Goal: Task Accomplishment & Management: Use online tool/utility

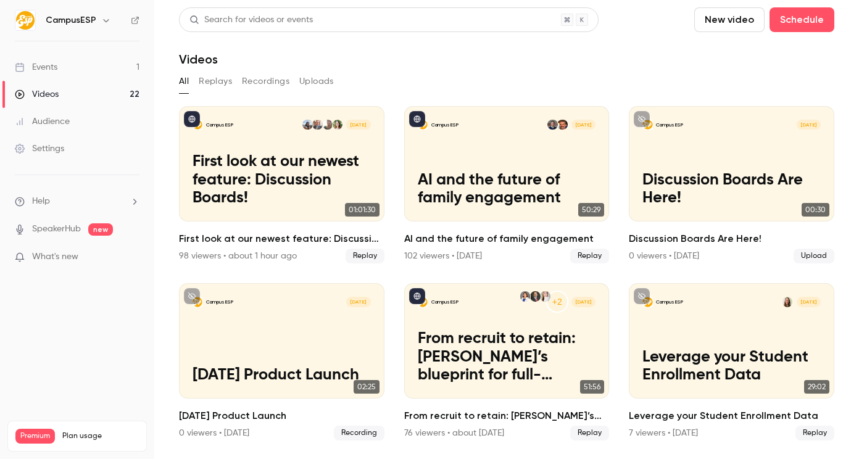
click at [272, 77] on button "Recordings" at bounding box center [266, 82] width 48 height 20
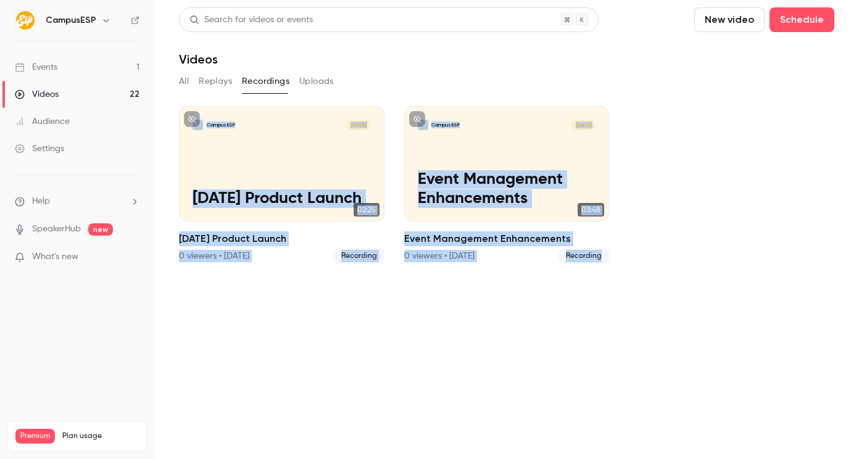
drag, startPoint x: 287, startPoint y: 57, endPoint x: 581, endPoint y: 278, distance: 368.4
click at [581, 278] on section "Search for videos or events New video Schedule Videos All Replays Recordings Up…" at bounding box center [506, 229] width 655 height 444
click at [565, 297] on section "Search for videos or events New video Schedule Videos All Replays Recordings Up…" at bounding box center [506, 229] width 655 height 444
drag, startPoint x: 409, startPoint y: 176, endPoint x: 165, endPoint y: 46, distance: 276.3
click at [165, 46] on main "Search for videos or events New video Schedule Videos All Replays Recordings Up…" at bounding box center [506, 229] width 705 height 459
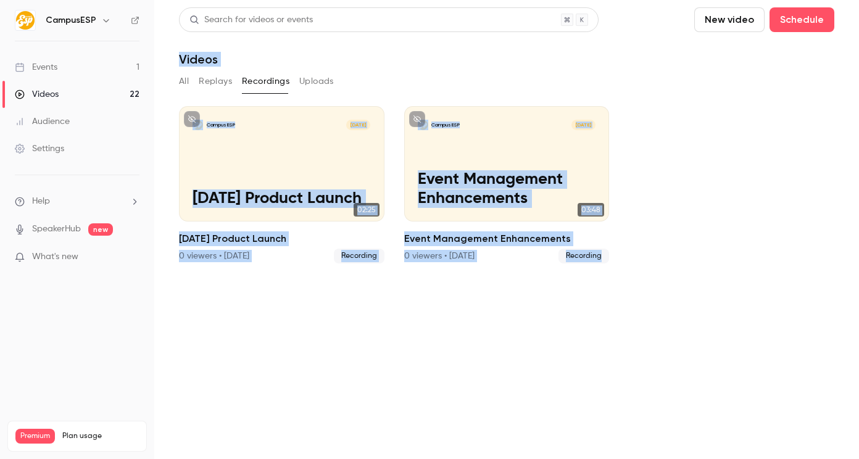
drag, startPoint x: 165, startPoint y: 46, endPoint x: 583, endPoint y: 279, distance: 477.9
click at [583, 279] on main "Search for videos or events New video Schedule Videos All Replays Recordings Up…" at bounding box center [506, 229] width 705 height 459
click at [518, 56] on div "Videos" at bounding box center [506, 59] width 655 height 15
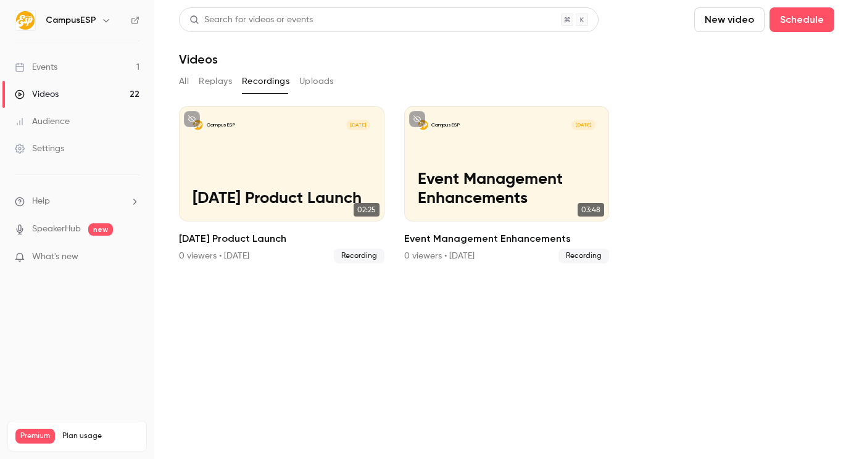
click at [101, 255] on p "What's new" at bounding box center [67, 257] width 105 height 13
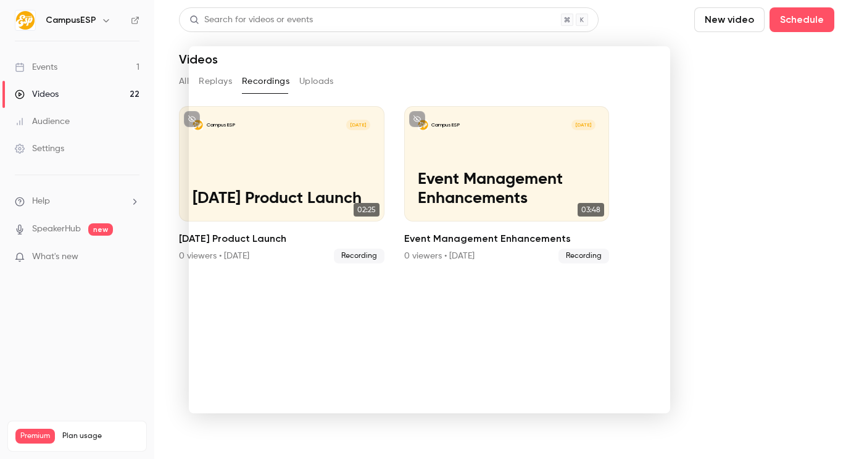
click at [751, 193] on div at bounding box center [429, 229] width 859 height 459
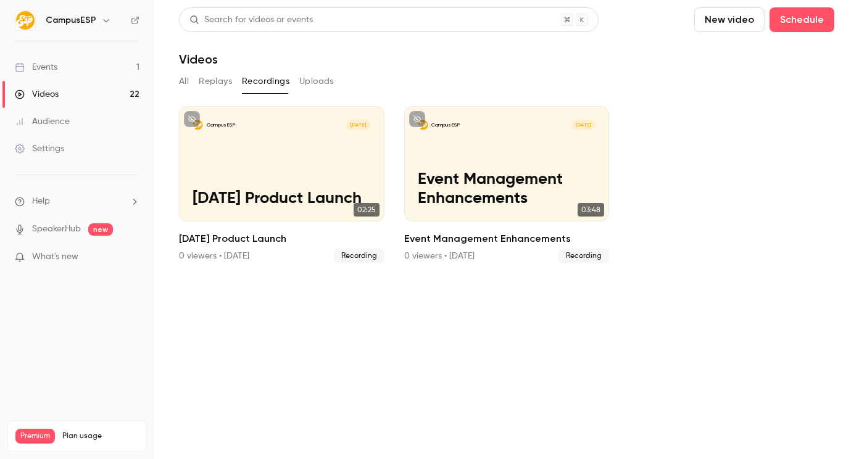
click at [128, 91] on link "Videos 22" at bounding box center [77, 94] width 154 height 27
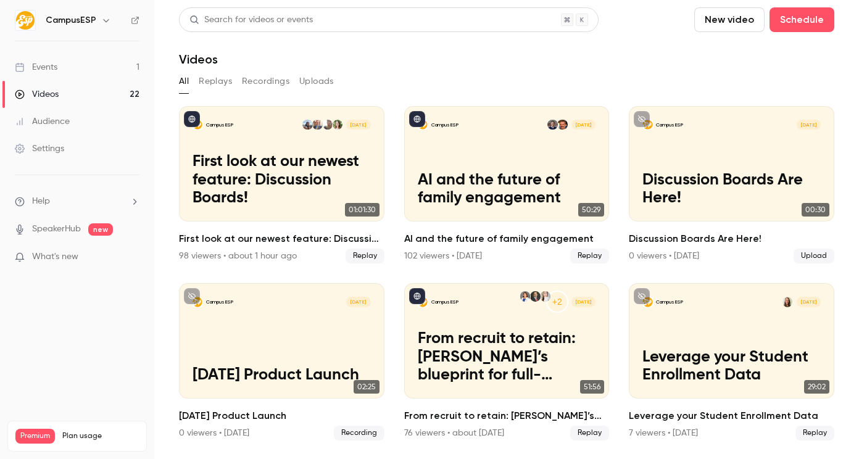
click at [110, 96] on link "Videos 22" at bounding box center [77, 94] width 154 height 27
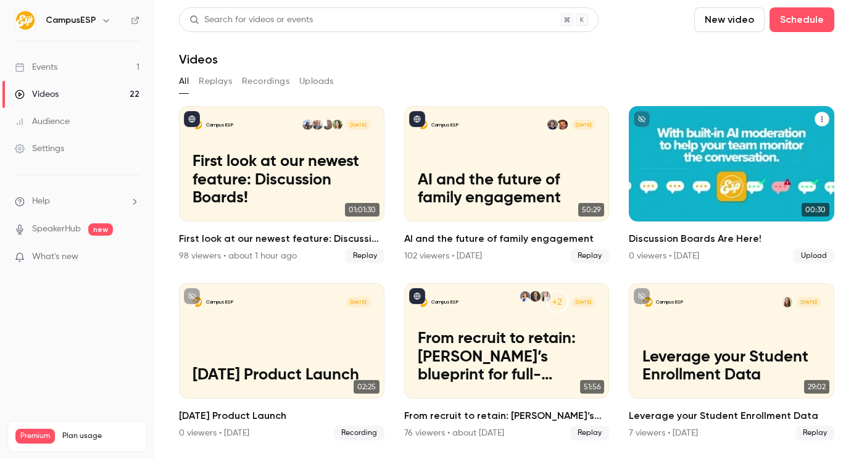
click at [738, 238] on h2 "Discussion Boards Are Here!" at bounding box center [731, 238] width 205 height 15
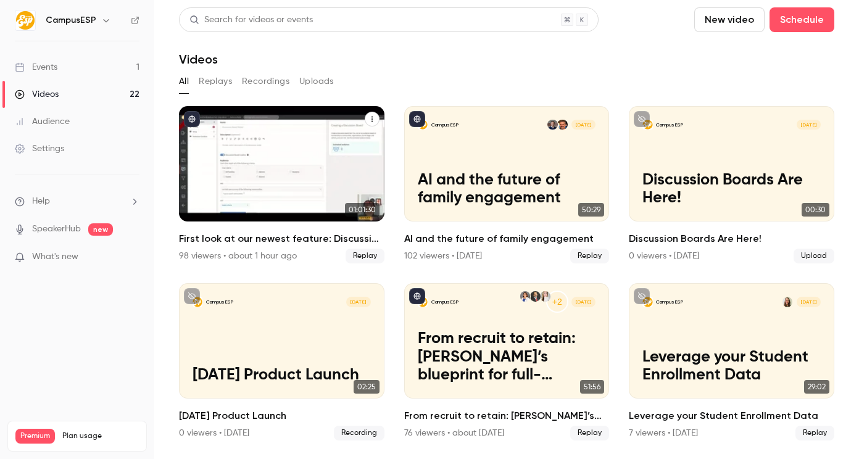
click at [265, 150] on div "CampusESP Sep 16 First look at our newest feature: Discussion Boards!" at bounding box center [281, 163] width 205 height 115
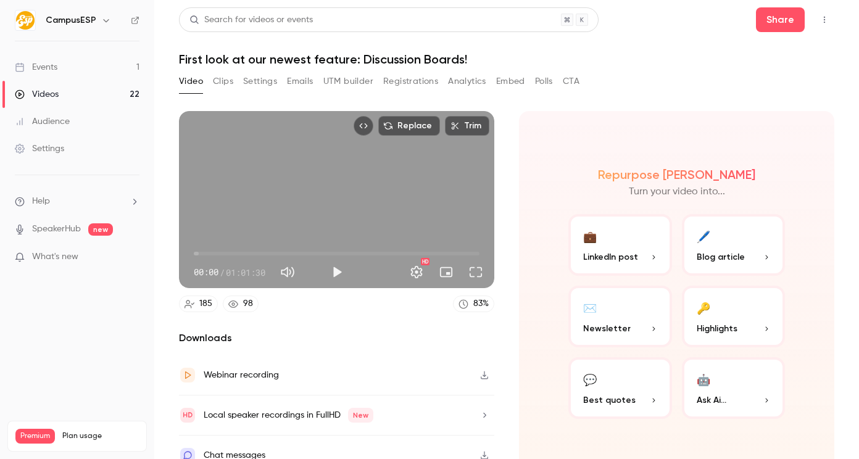
click at [408, 77] on button "Registrations" at bounding box center [410, 82] width 55 height 20
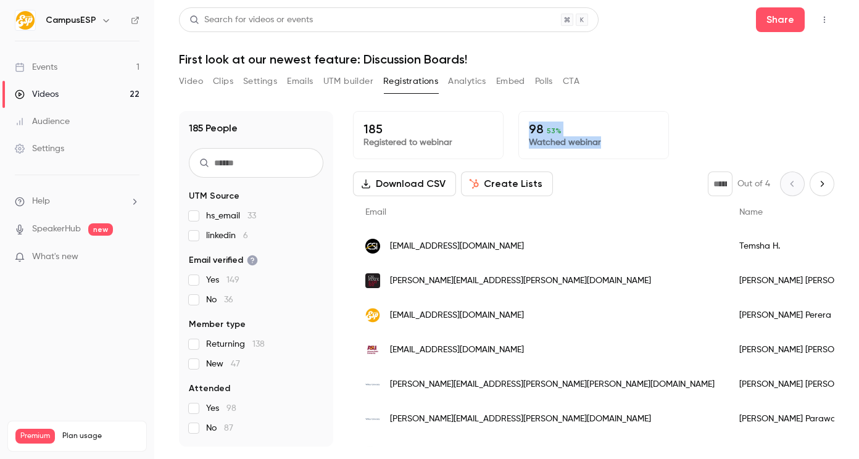
drag, startPoint x: 547, startPoint y: 107, endPoint x: 621, endPoint y: 138, distance: 80.5
click at [621, 138] on div "185 People UTM Source hs_email 33 linkedin 6 Email verified Yes 149 No 36 Membe…" at bounding box center [506, 271] width 655 height 350
click at [621, 138] on p "Watched webinar" at bounding box center [594, 142] width 130 height 12
click at [458, 83] on button "Analytics" at bounding box center [467, 82] width 38 height 20
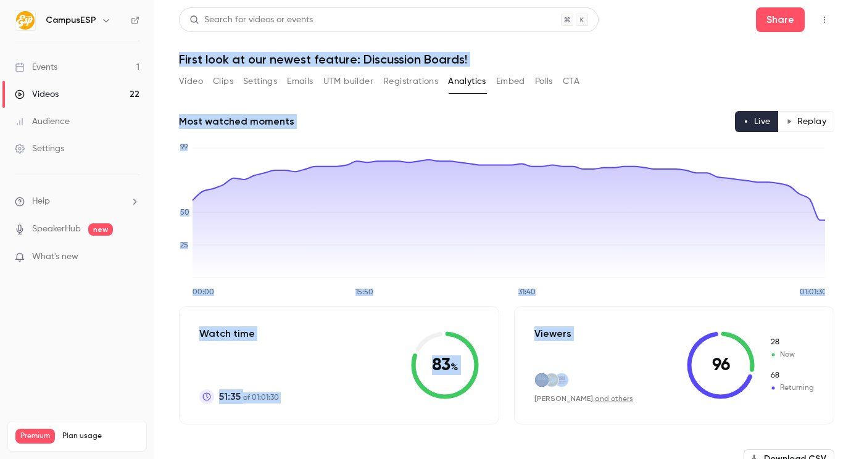
drag, startPoint x: 625, startPoint y: 342, endPoint x: 167, endPoint y: 56, distance: 540.3
click at [167, 56] on main "Search for videos or events Share First look at our newest feature: Discussion …" at bounding box center [506, 229] width 705 height 459
click at [167, 38] on main "Search for videos or events Share First look at our newest feature: Discussion …" at bounding box center [506, 229] width 705 height 459
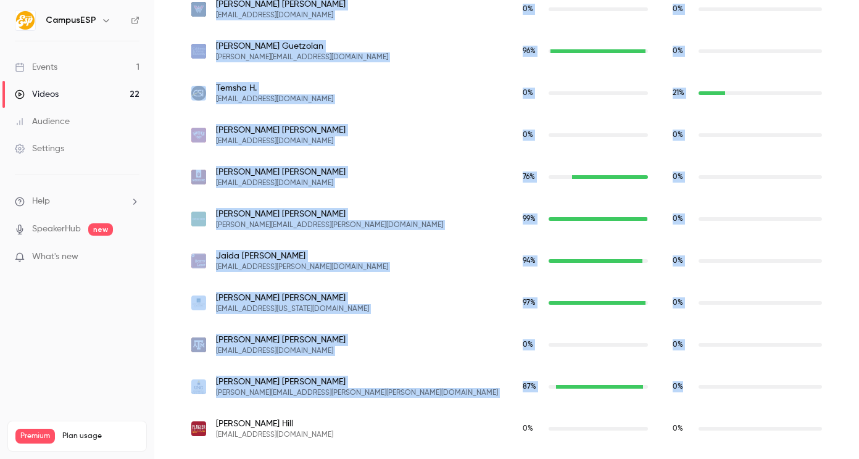
scroll to position [3207, 0]
drag, startPoint x: 168, startPoint y: 39, endPoint x: 673, endPoint y: 440, distance: 645.2
click at [673, 440] on main "Search for videos or events Share First look at our newest feature: Discussion …" at bounding box center [506, 229] width 705 height 459
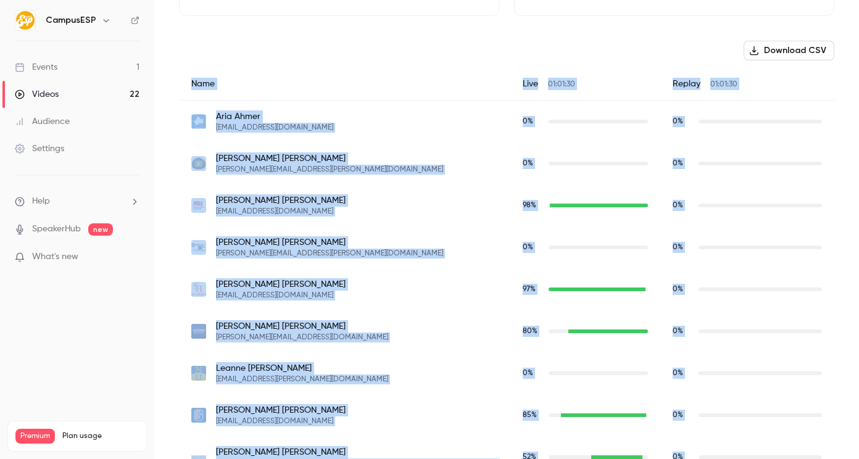
scroll to position [0, 0]
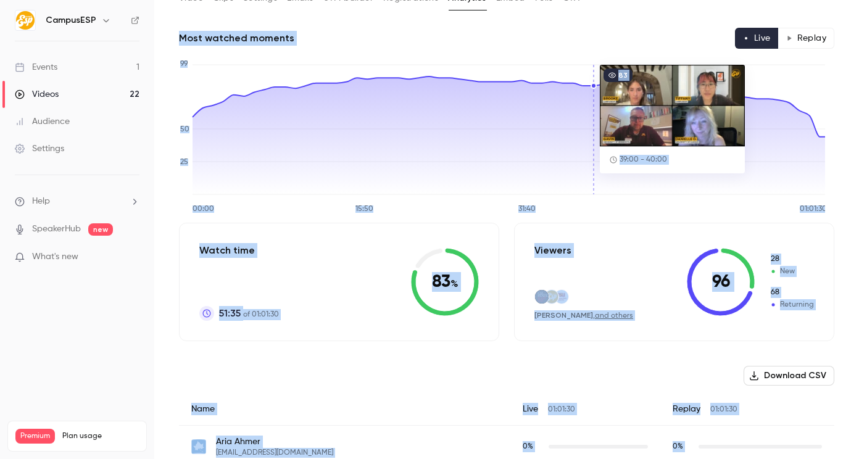
click at [589, 83] on icon "00:00 15:50 31:40 01:01:30 0 25 50 99" at bounding box center [502, 136] width 646 height 154
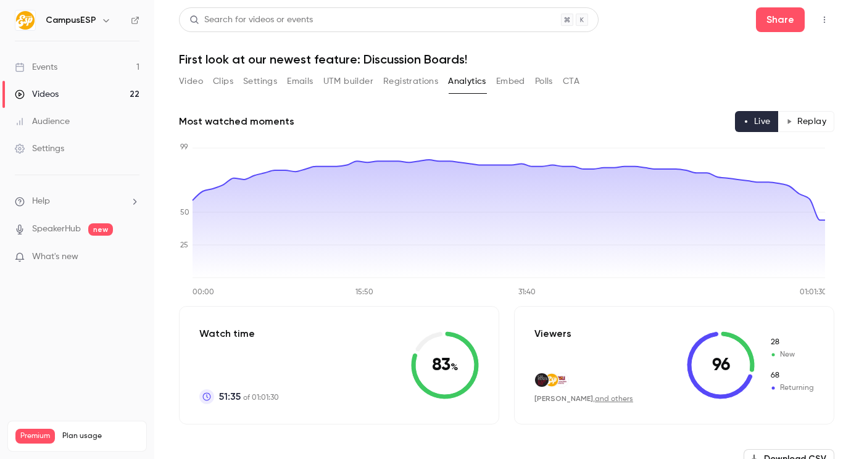
click at [407, 86] on button "Registrations" at bounding box center [410, 82] width 55 height 20
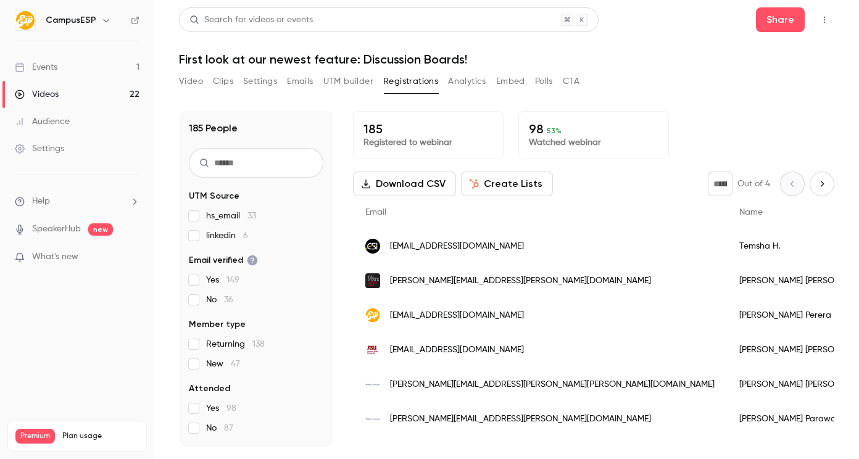
click at [341, 85] on button "UTM builder" at bounding box center [348, 82] width 50 height 20
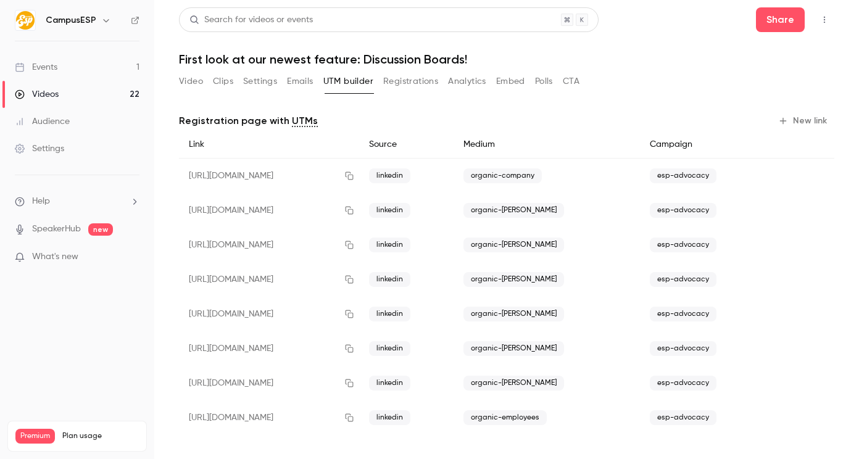
click at [301, 81] on button "Emails" at bounding box center [300, 82] width 26 height 20
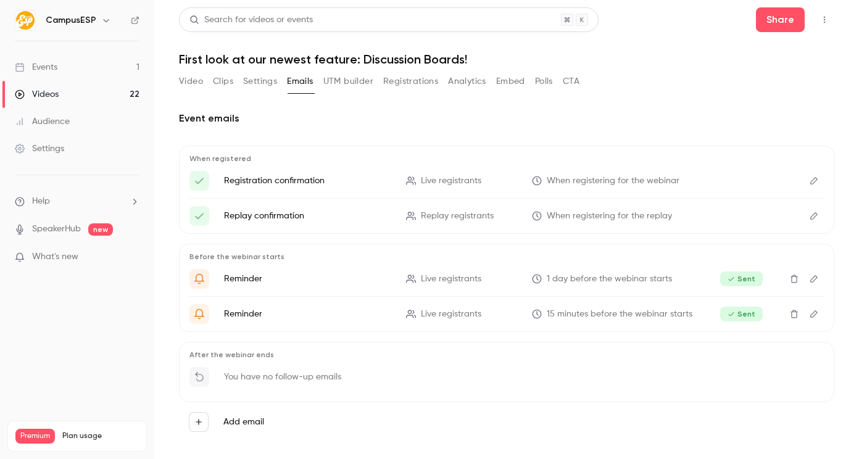
click at [265, 81] on button "Settings" at bounding box center [260, 82] width 34 height 20
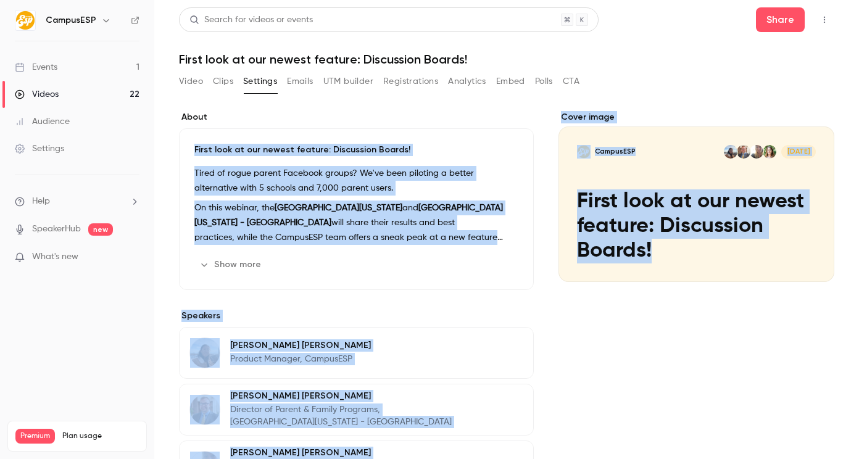
drag, startPoint x: 249, startPoint y: 123, endPoint x: 542, endPoint y: 299, distance: 341.3
click at [542, 299] on div "About First look at our newest feature: Discussion Boards! Tired of rogue paren…" at bounding box center [506, 377] width 655 height 533
click at [550, 313] on div "About First look at our newest feature: Discussion Boards! Tired of rogue paren…" at bounding box center [506, 377] width 655 height 533
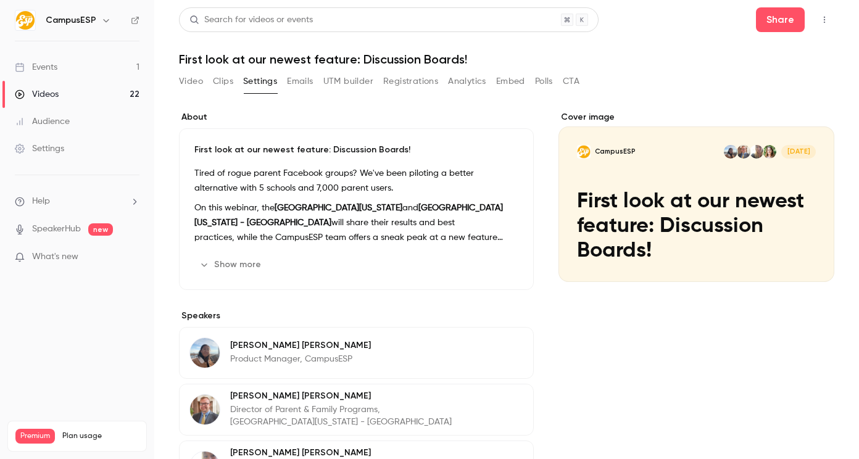
click at [237, 78] on div "Video Clips Settings Emails UTM builder Registrations Analytics Embed Polls CTA" at bounding box center [379, 82] width 400 height 20
click at [231, 80] on button "Clips" at bounding box center [223, 82] width 20 height 20
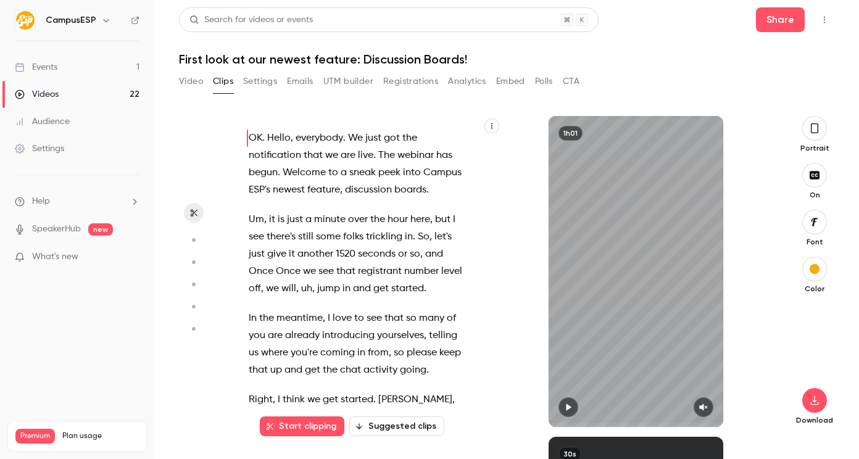
click at [368, 78] on button "UTM builder" at bounding box center [348, 82] width 50 height 20
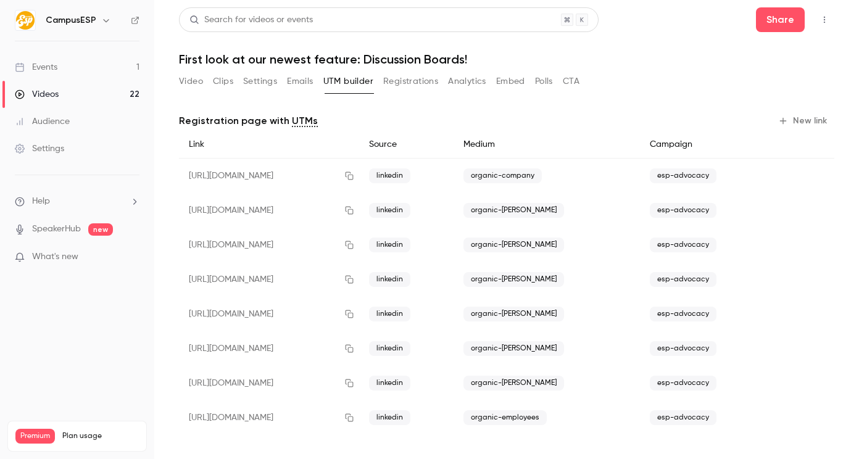
click at [433, 80] on button "Registrations" at bounding box center [410, 82] width 55 height 20
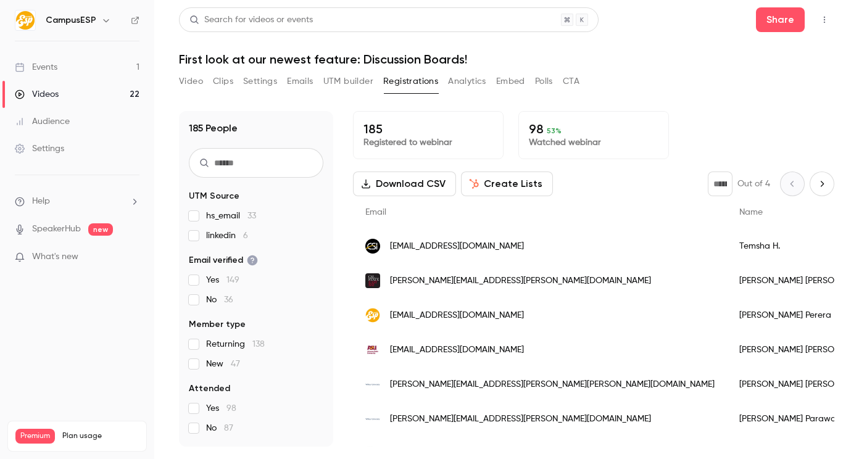
click at [190, 87] on button "Video" at bounding box center [191, 82] width 24 height 20
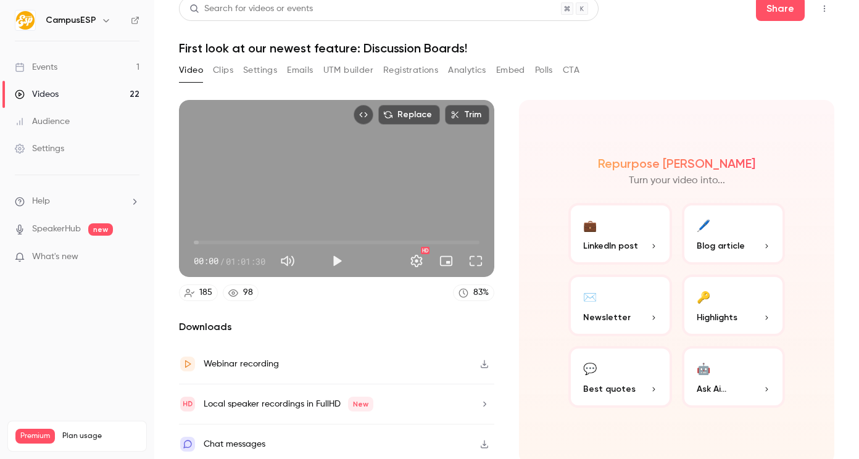
scroll to position [14, 0]
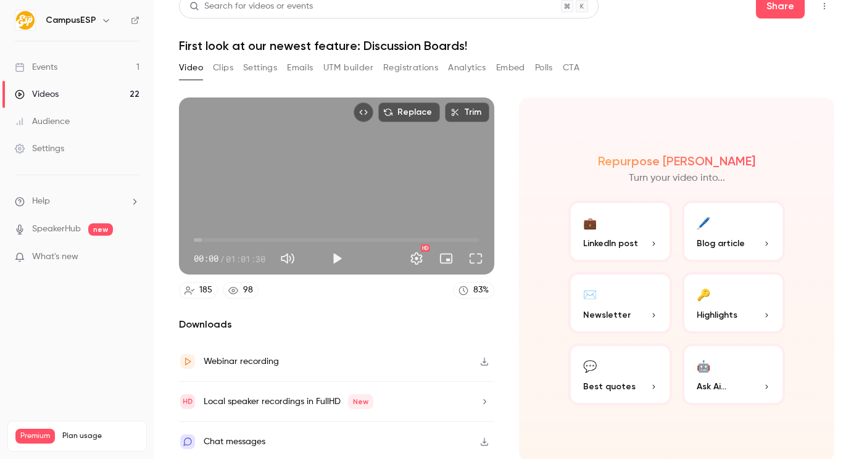
click at [479, 442] on icon "button" at bounding box center [484, 441] width 10 height 9
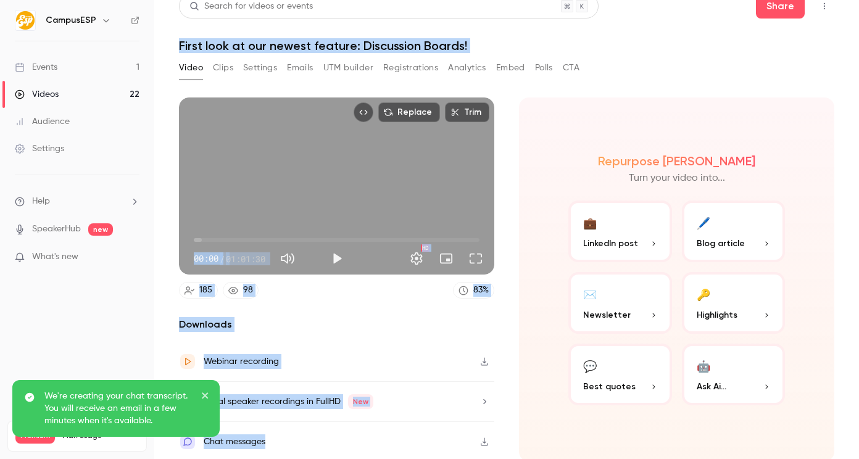
drag, startPoint x: 176, startPoint y: 36, endPoint x: 802, endPoint y: 391, distance: 719.8
click at [802, 391] on main "Search for videos or events Share First look at our newest feature: Discussion …" at bounding box center [506, 229] width 705 height 459
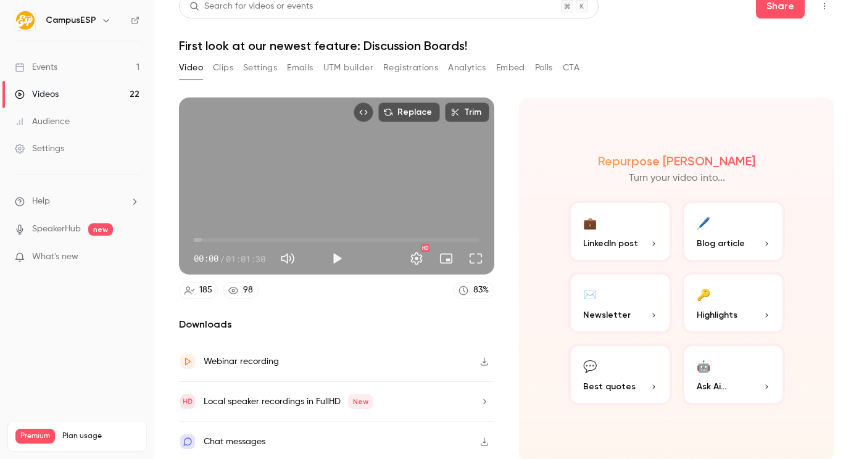
click at [647, 69] on div "Video Clips Settings Emails UTM builder Registrations Analytics Embed Polls CTA" at bounding box center [506, 70] width 655 height 25
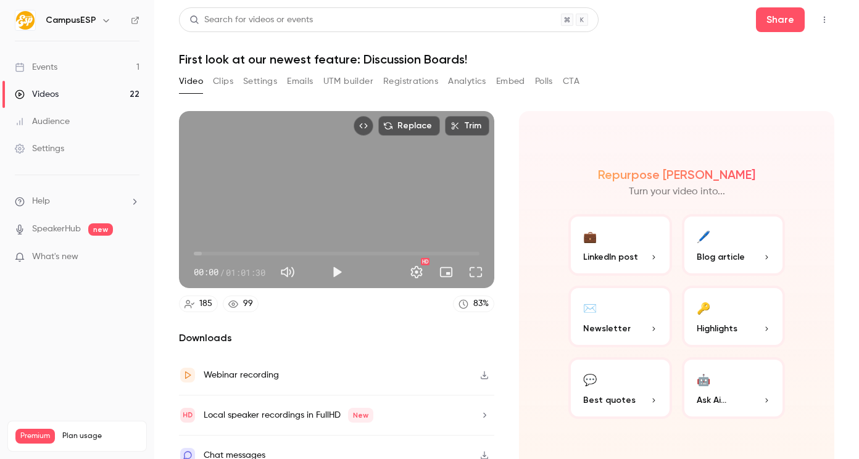
click at [281, 79] on div "Video Clips Settings Emails UTM builder Registrations Analytics Embed Polls CTA" at bounding box center [379, 82] width 400 height 20
click at [275, 80] on button "Settings" at bounding box center [260, 82] width 34 height 20
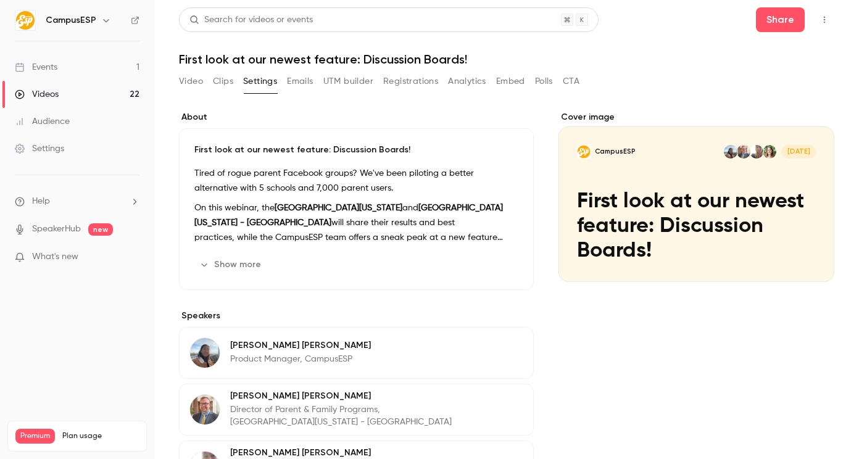
click at [256, 262] on button "Show more" at bounding box center [231, 265] width 74 height 20
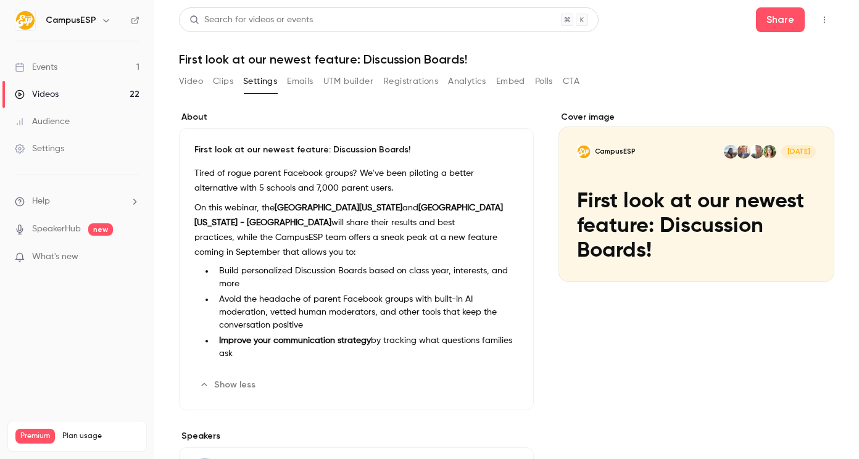
drag, startPoint x: 211, startPoint y: 91, endPoint x: 185, endPoint y: 64, distance: 37.5
click at [189, 68] on div "Search for videos or events Share First look at our newest feature: Discussion …" at bounding box center [506, 229] width 655 height 444
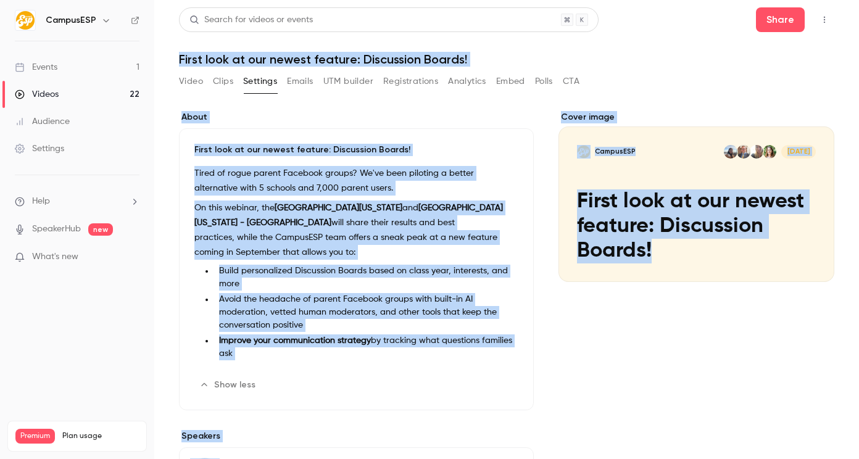
drag, startPoint x: 170, startPoint y: 45, endPoint x: 670, endPoint y: 278, distance: 551.6
click at [670, 278] on main "Search for videos or events Share First look at our newest feature: Discussion …" at bounding box center [506, 229] width 705 height 459
click at [671, 57] on h1 "First look at our newest feature: Discussion Boards!" at bounding box center [506, 59] width 655 height 15
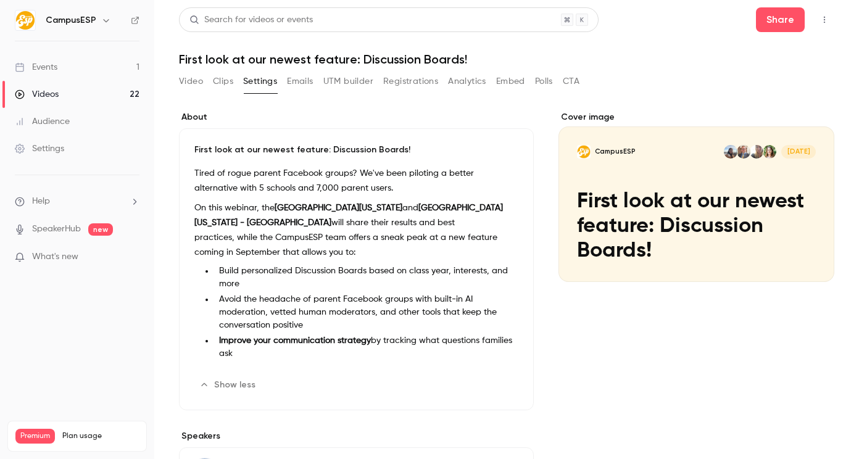
click at [222, 81] on button "Clips" at bounding box center [223, 82] width 20 height 20
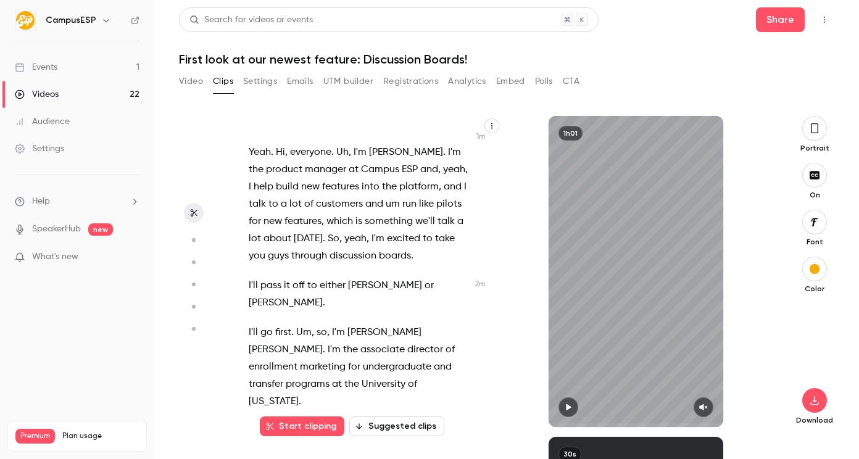
scroll to position [628, 0]
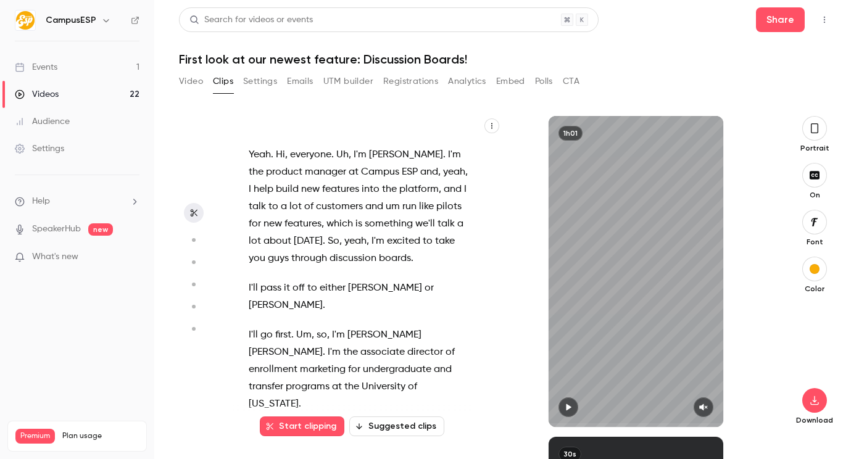
click at [402, 164] on span "ESP" at bounding box center [410, 172] width 16 height 17
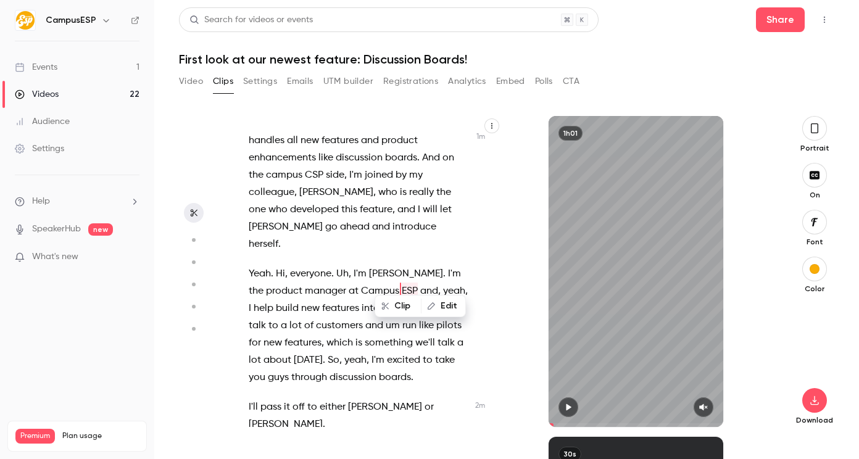
scroll to position [505, 0]
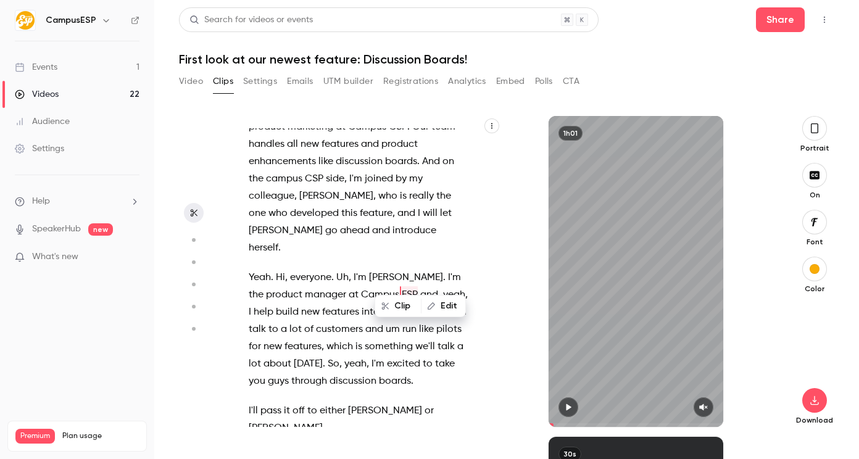
click at [452, 305] on button "Edit" at bounding box center [443, 306] width 43 height 20
click at [375, 286] on span "Campus" at bounding box center [380, 294] width 38 height 17
type input "*****"
drag, startPoint x: 346, startPoint y: 279, endPoint x: 397, endPoint y: 280, distance: 51.2
click at [397, 280] on p "Yeah . Hi , everyone . Uh , I'm Tiffany . I'm the product manager at Campus ESP…" at bounding box center [358, 329] width 219 height 121
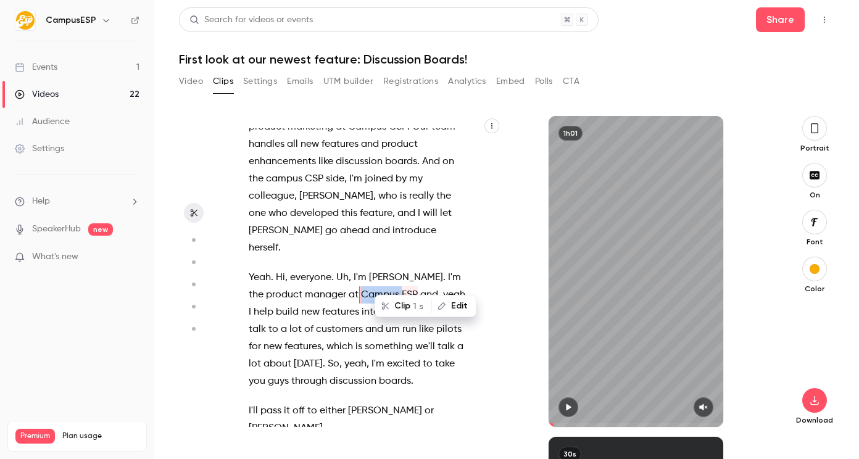
click at [452, 307] on button "Edit" at bounding box center [454, 306] width 43 height 20
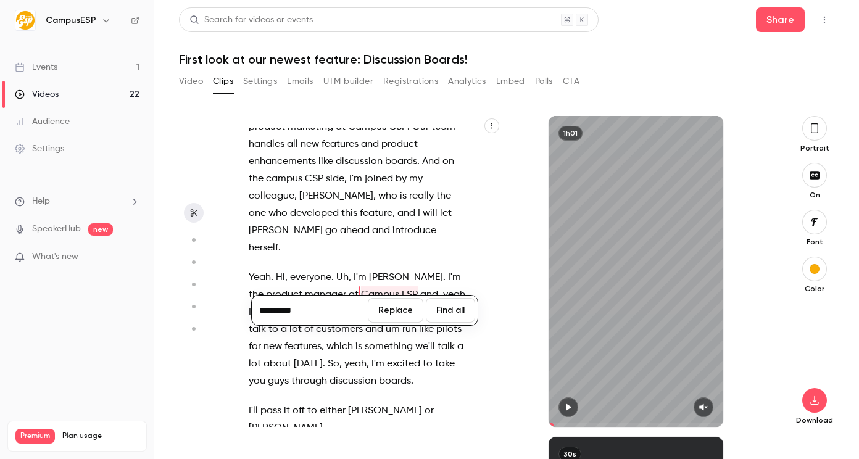
click at [296, 312] on input "**********" at bounding box center [309, 310] width 111 height 25
type input "*********"
click at [432, 313] on button "Find all" at bounding box center [450, 310] width 49 height 25
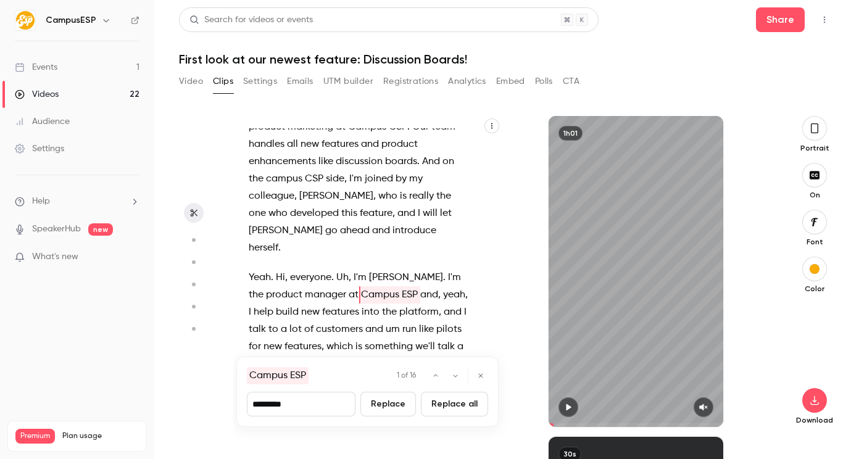
click at [399, 406] on button "Replace" at bounding box center [388, 404] width 56 height 25
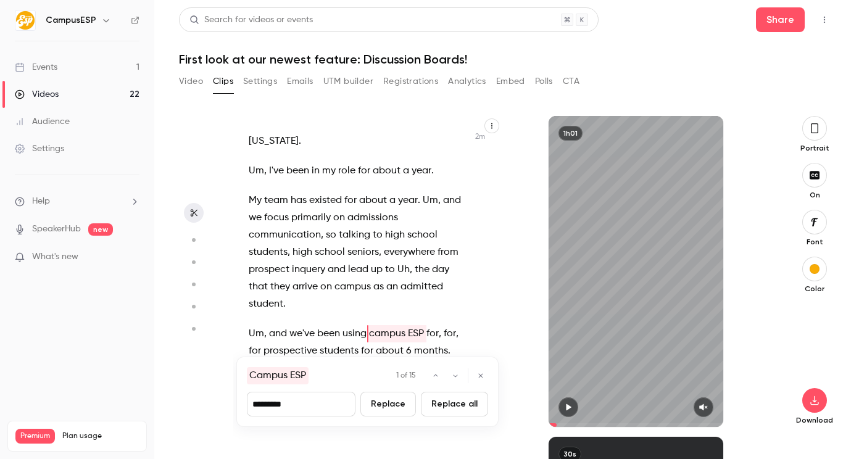
scroll to position [937, 0]
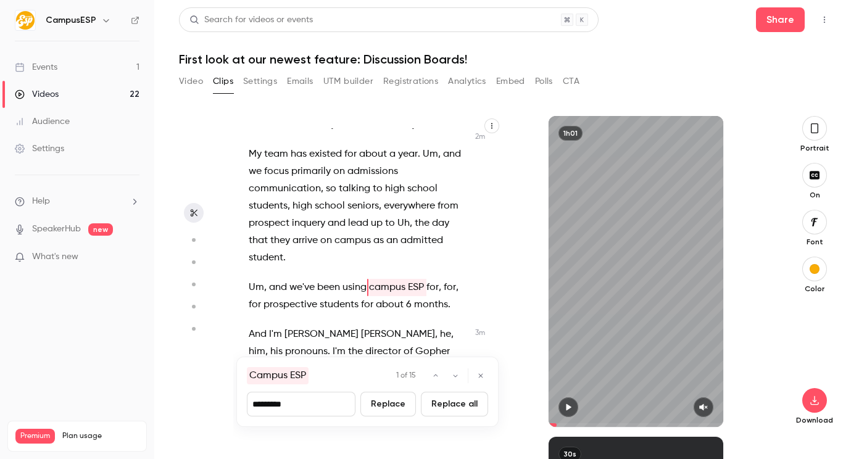
click at [437, 404] on button "Replace all" at bounding box center [454, 404] width 67 height 25
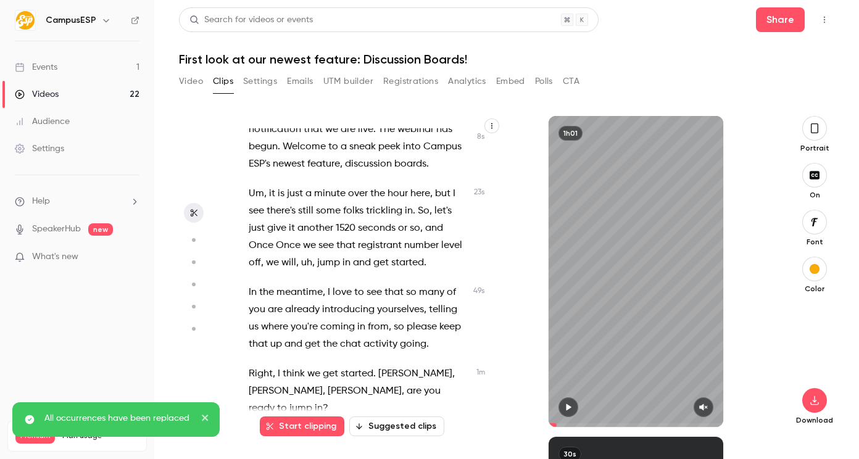
scroll to position [0, 0]
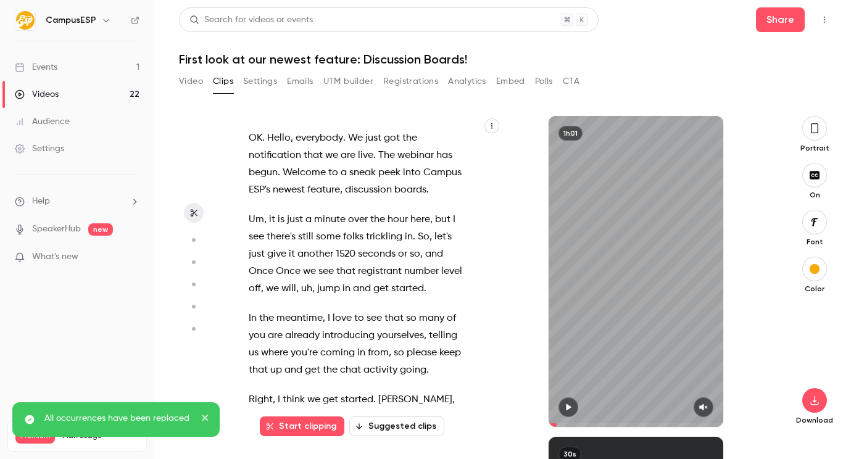
click at [270, 186] on span "ESP's" at bounding box center [260, 189] width 22 height 17
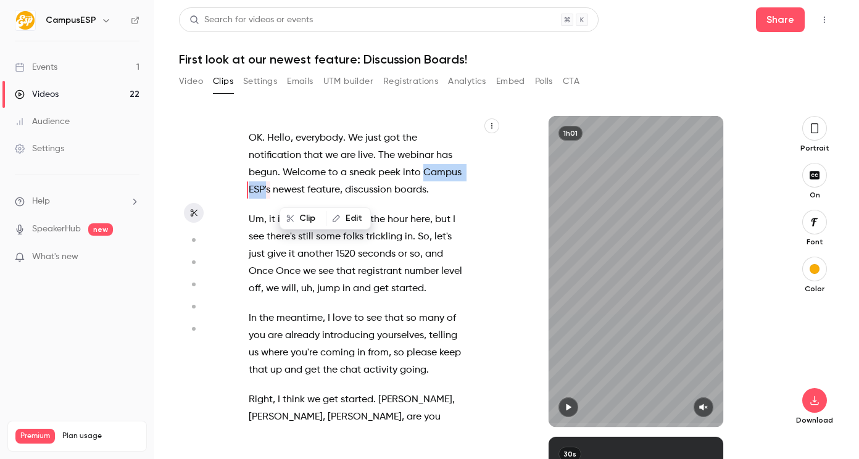
drag, startPoint x: 252, startPoint y: 189, endPoint x: 309, endPoint y: 193, distance: 56.9
click at [309, 193] on p "OK . Hello , everybody . We just got the notification that we are live . The we…" at bounding box center [358, 164] width 219 height 69
type input "****"
click at [349, 215] on icon "button" at bounding box center [346, 218] width 9 height 9
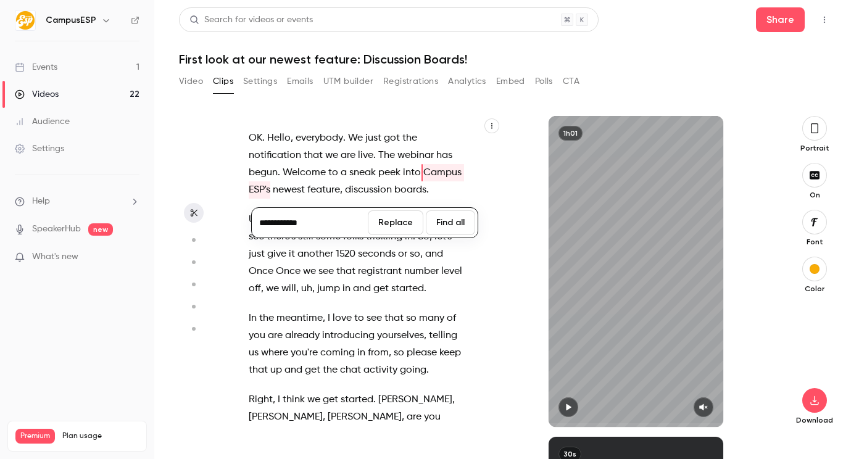
click at [296, 220] on input "**********" at bounding box center [309, 222] width 111 height 25
type input "**********"
click at [433, 224] on button "Find all" at bounding box center [450, 222] width 49 height 25
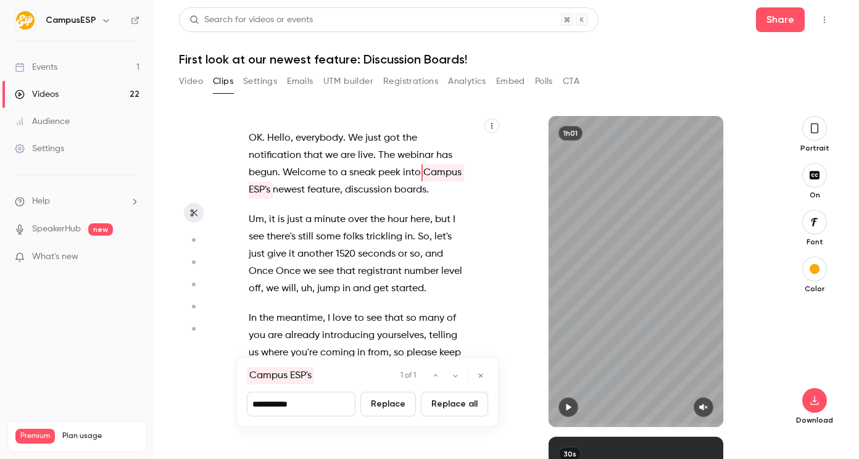
click at [441, 406] on button "Replace all" at bounding box center [454, 404] width 67 height 25
type input "****"
